Goal: Information Seeking & Learning: Compare options

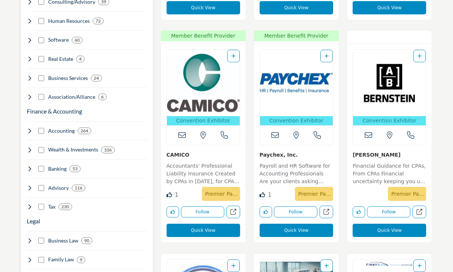
scroll to position [372, 0]
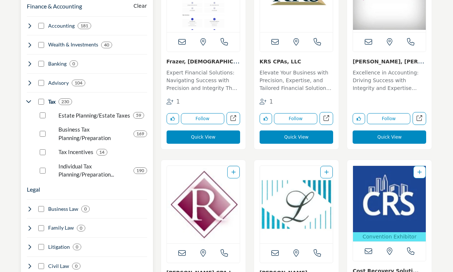
scroll to position [478, 0]
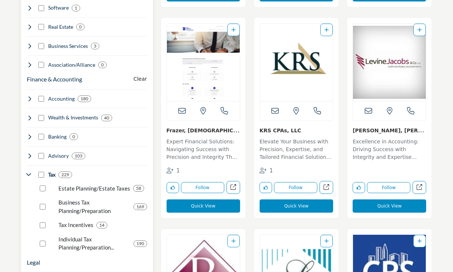
scroll to position [413, 0]
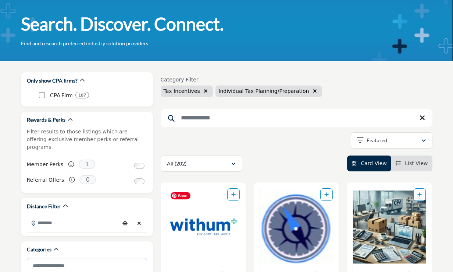
scroll to position [29, 0]
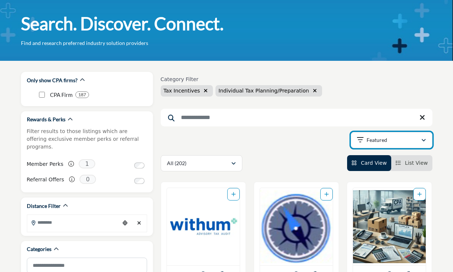
click at [399, 135] on button "Featured" at bounding box center [392, 140] width 82 height 16
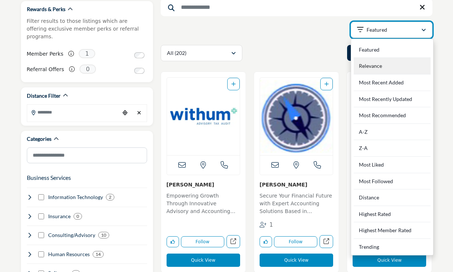
scroll to position [143, 0]
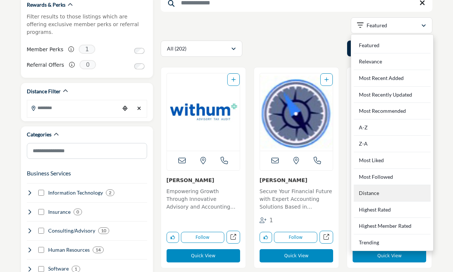
click at [379, 193] on div "Distance" at bounding box center [392, 193] width 77 height 17
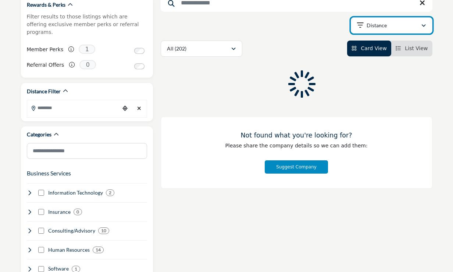
click at [402, 27] on div "Distance" at bounding box center [389, 25] width 64 height 9
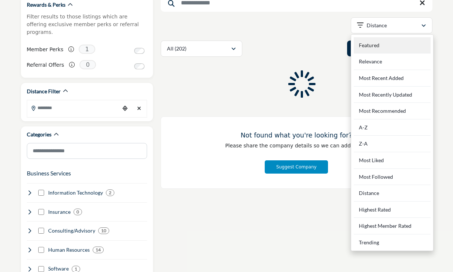
click at [392, 46] on div "Featured" at bounding box center [392, 45] width 77 height 17
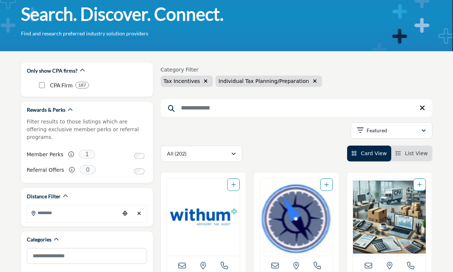
scroll to position [21, 0]
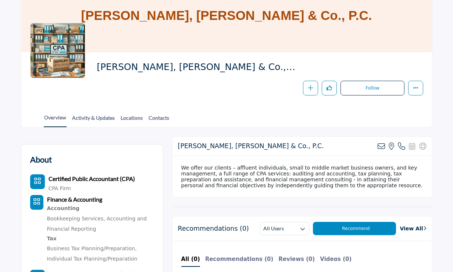
scroll to position [39, 0]
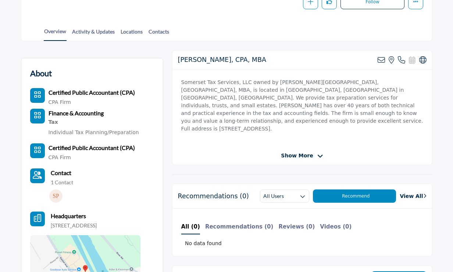
scroll to position [153, 0]
